Goal: Information Seeking & Learning: Learn about a topic

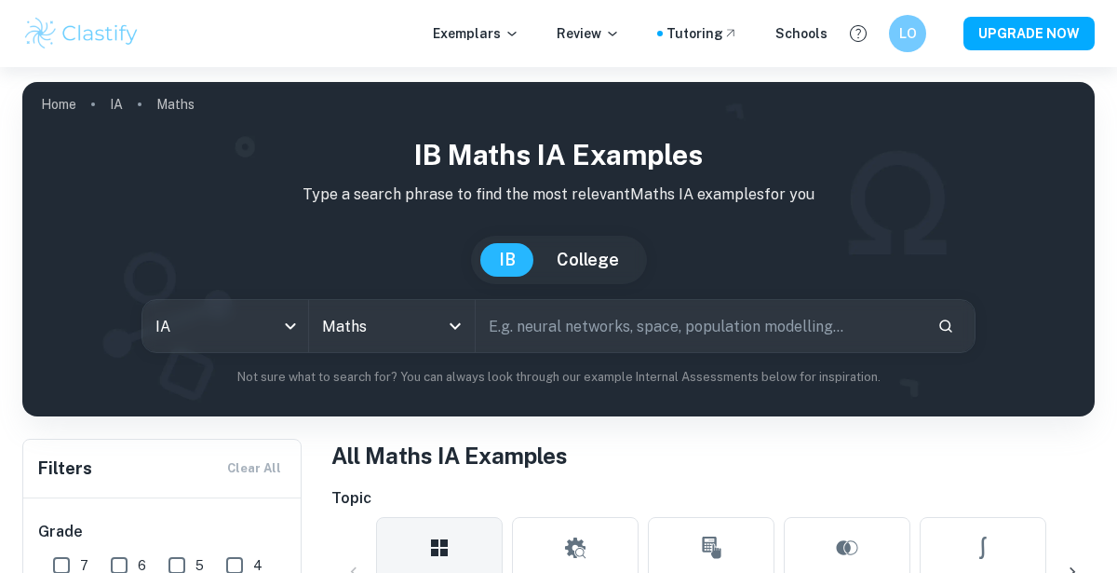
click at [614, 338] on input "text" at bounding box center [699, 326] width 447 height 52
type input "correlation"
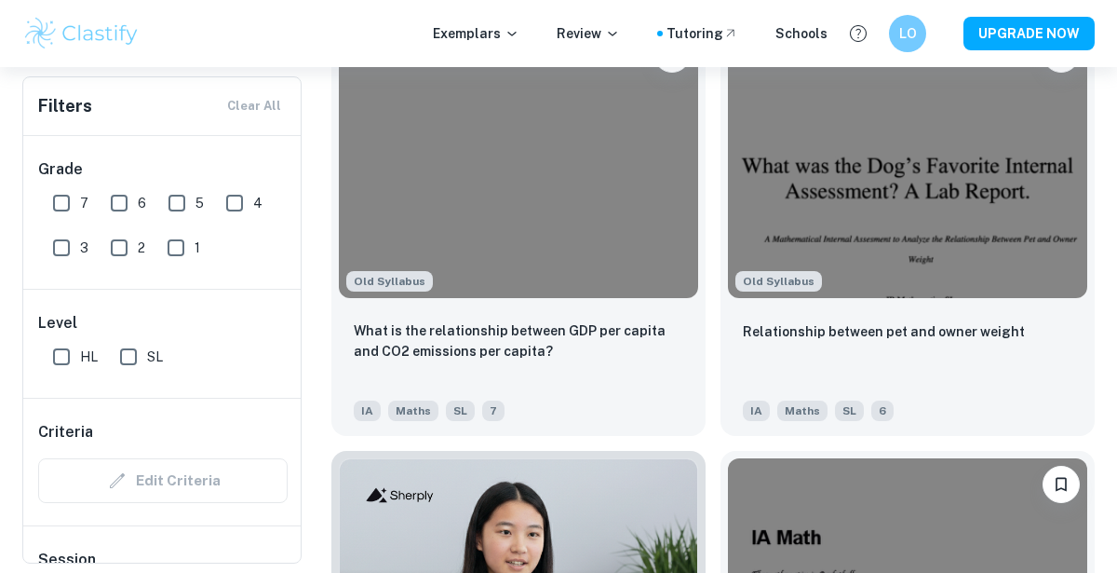
scroll to position [1505, 0]
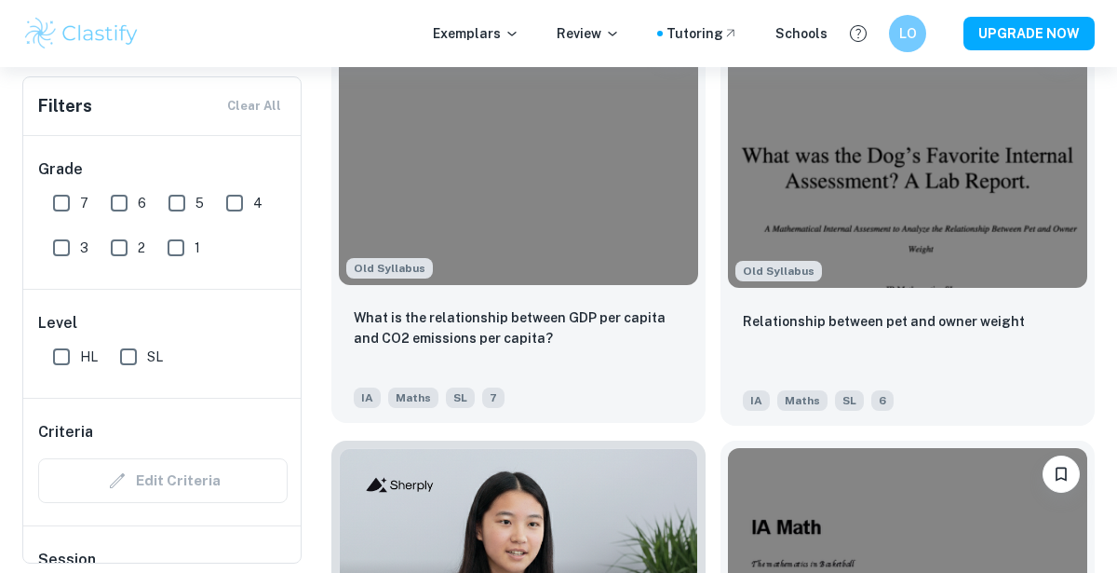
click at [646, 144] on img at bounding box center [518, 150] width 359 height 270
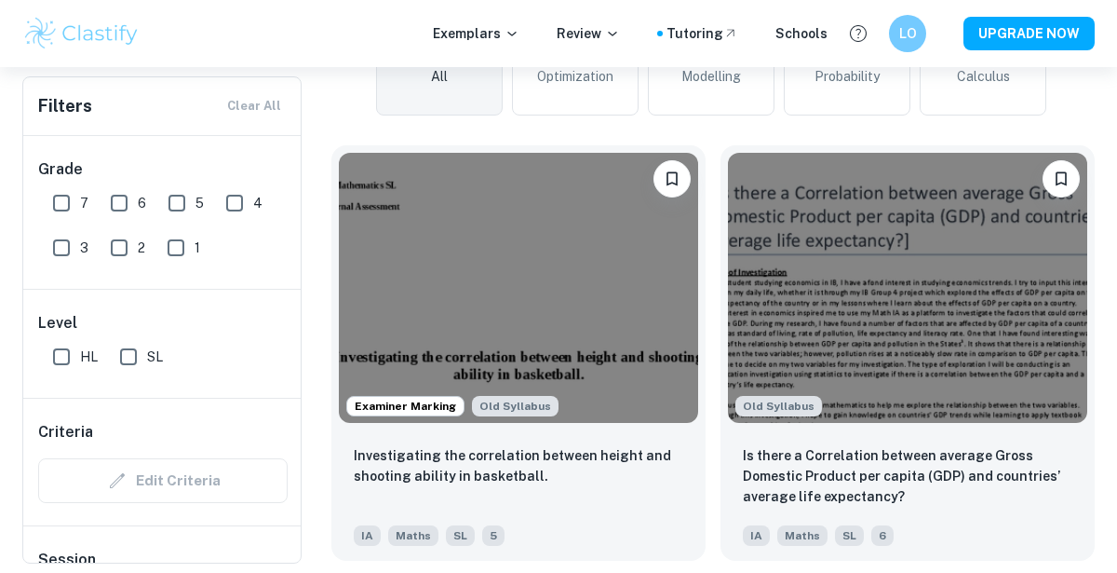
scroll to position [514, 0]
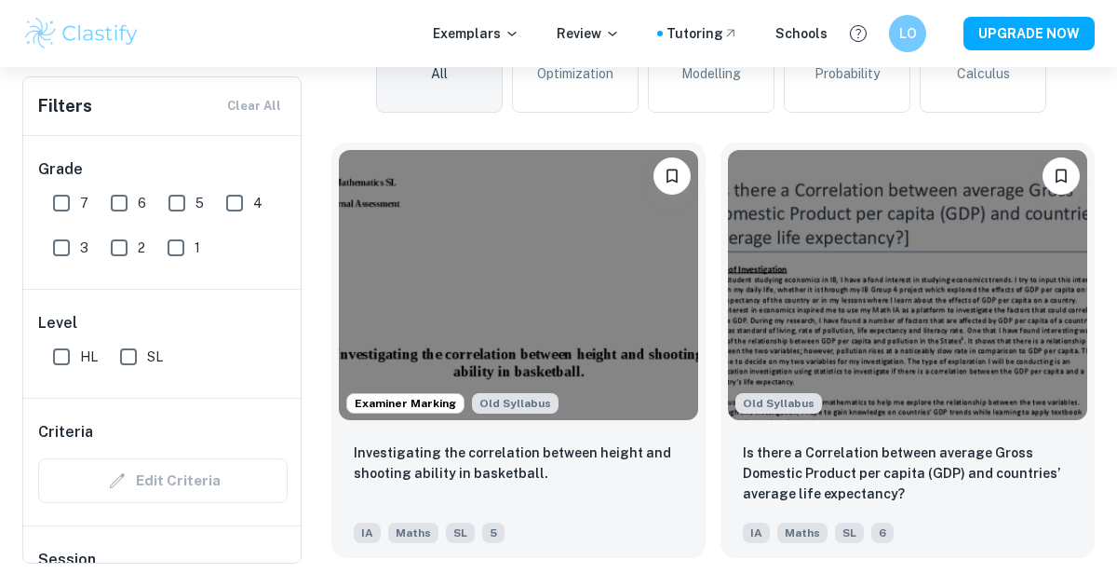
click at [870, 290] on img at bounding box center [907, 285] width 359 height 270
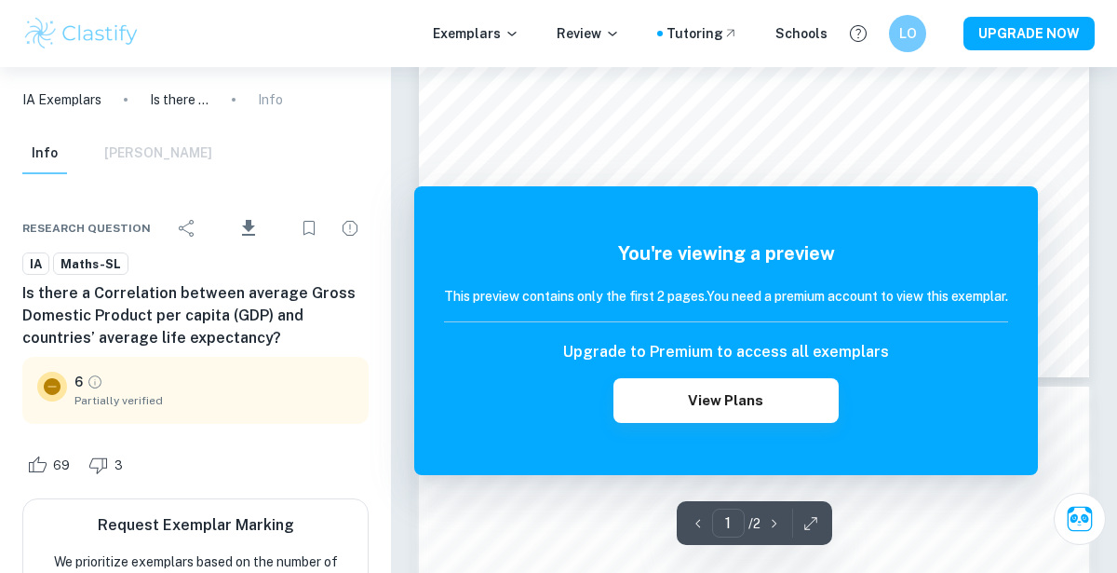
scroll to position [658, 0]
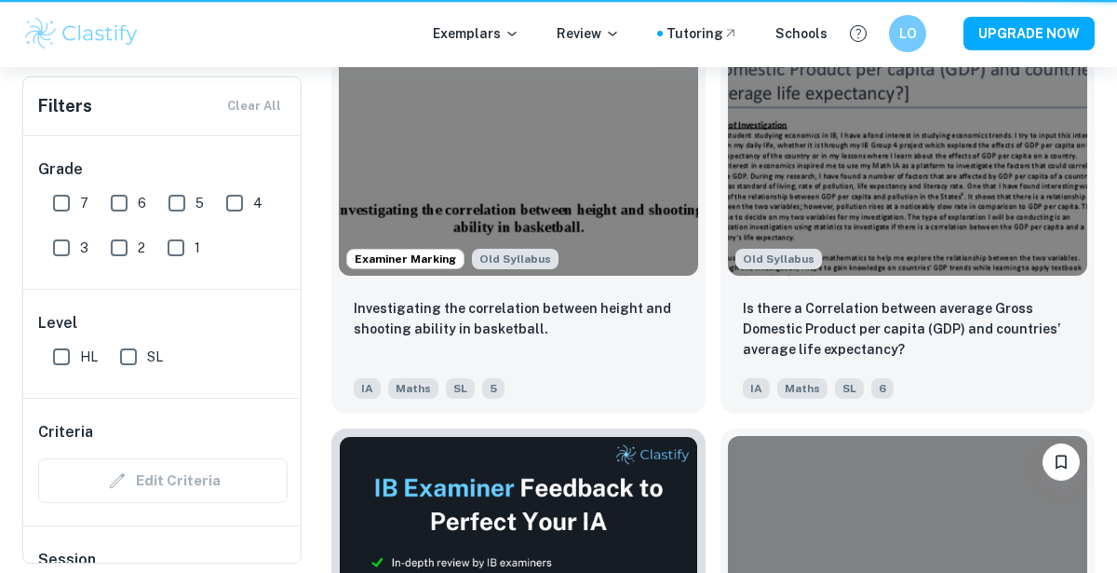
scroll to position [514, 0]
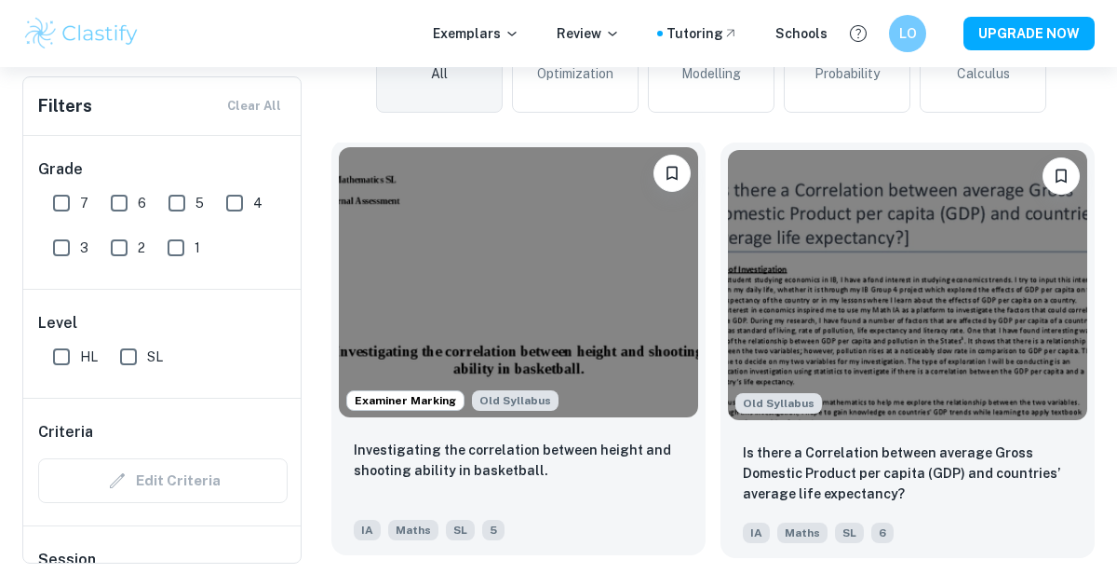
click at [492, 256] on img at bounding box center [518, 282] width 359 height 270
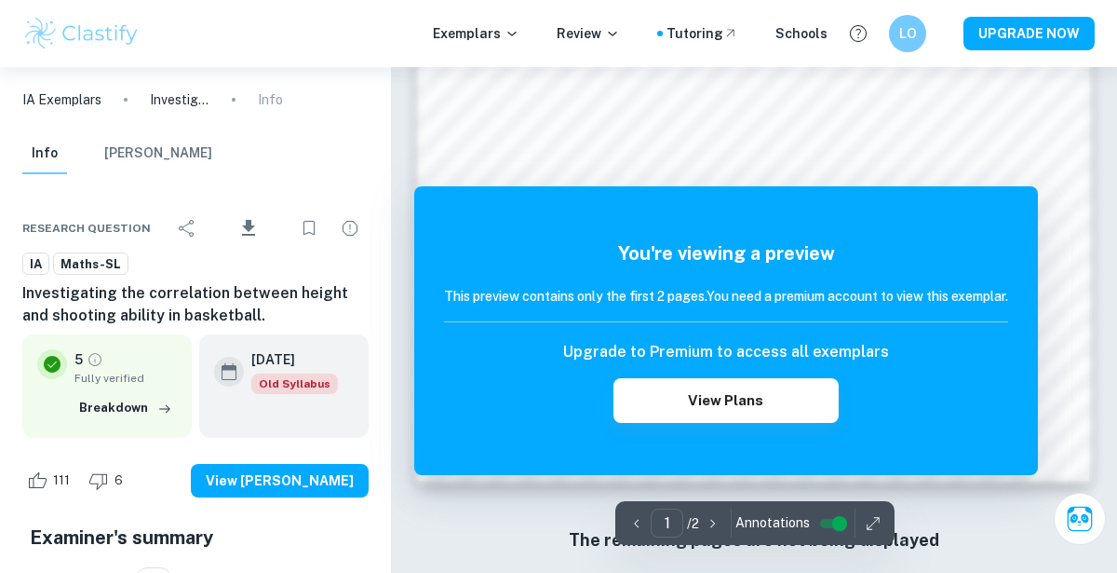
scroll to position [1546, 0]
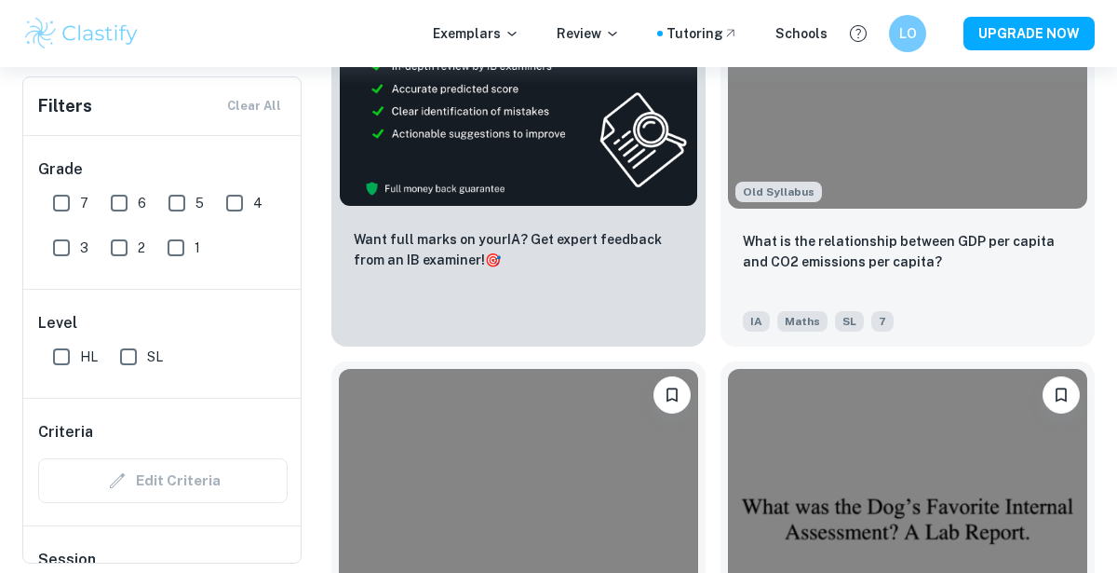
scroll to position [1154, 0]
click at [886, 97] on img at bounding box center [907, 72] width 359 height 270
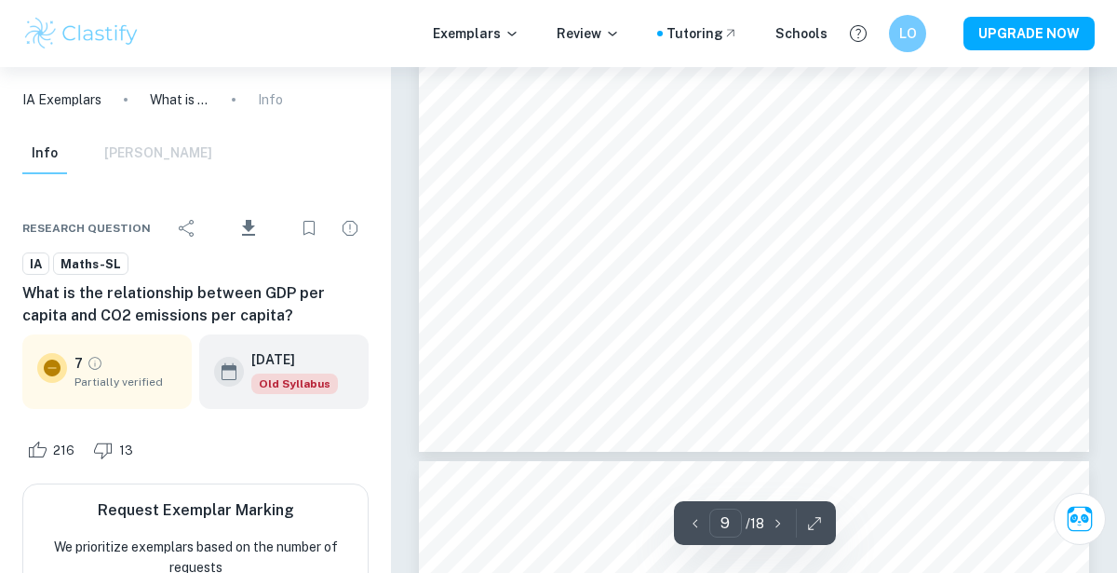
scroll to position [8568, 0]
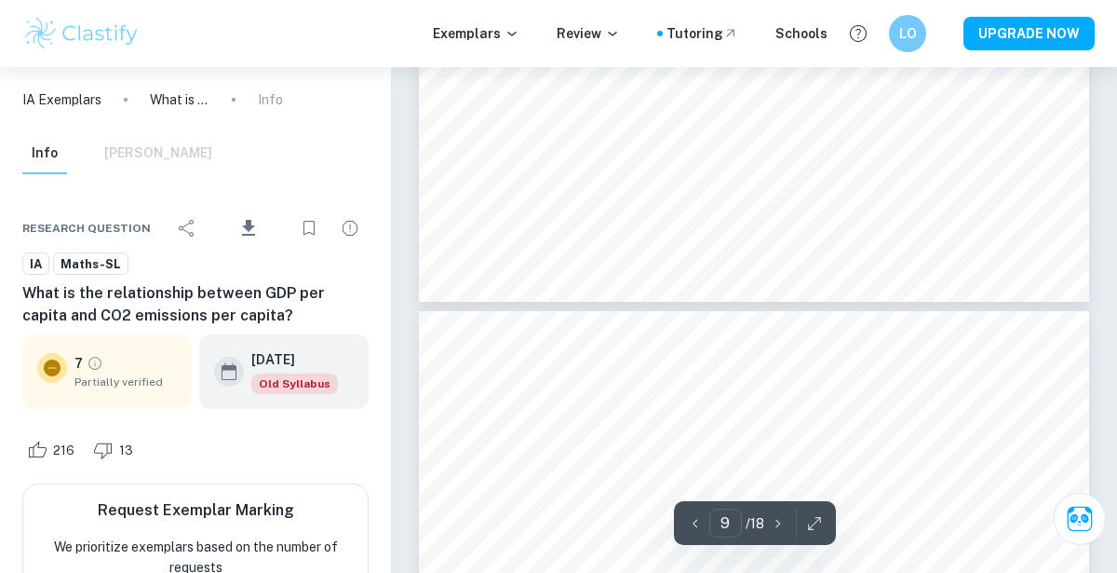
type input "10"
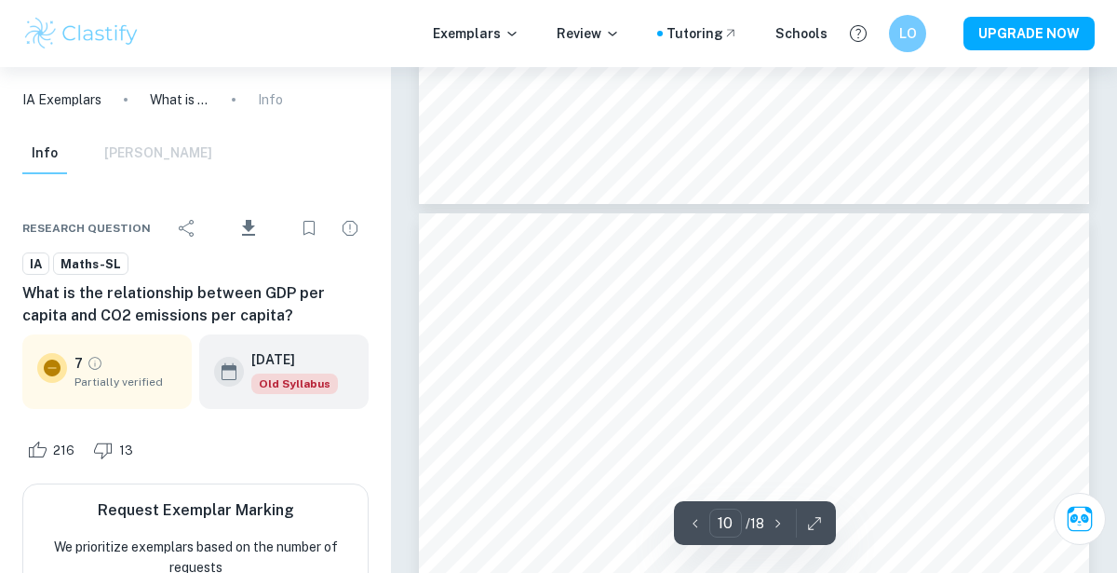
scroll to position [8816, 0]
